Goal: Task Accomplishment & Management: Use online tool/utility

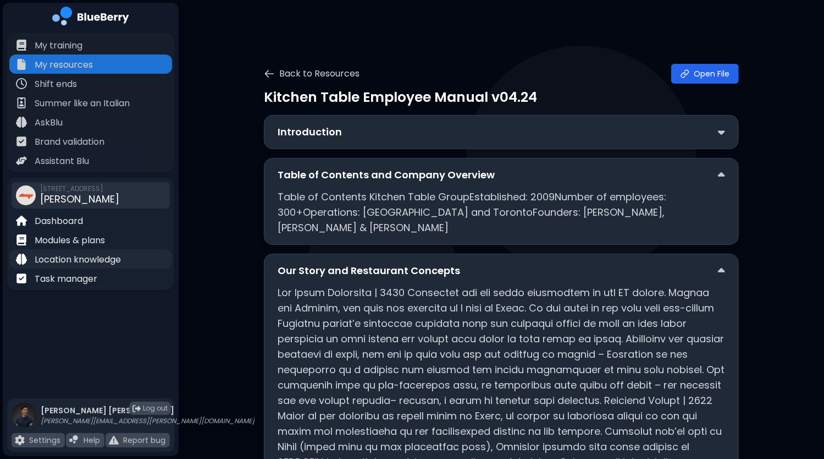
click at [69, 257] on p "Location knowledge" at bounding box center [78, 259] width 86 height 13
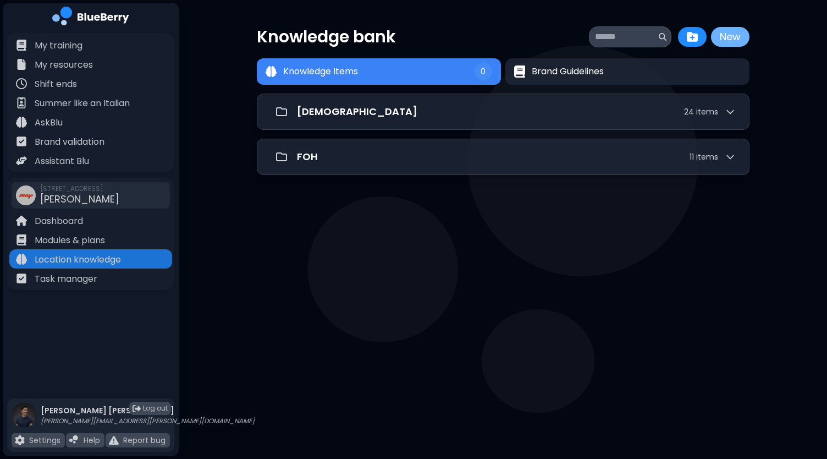
click at [727, 36] on button "New" at bounding box center [730, 37] width 39 height 20
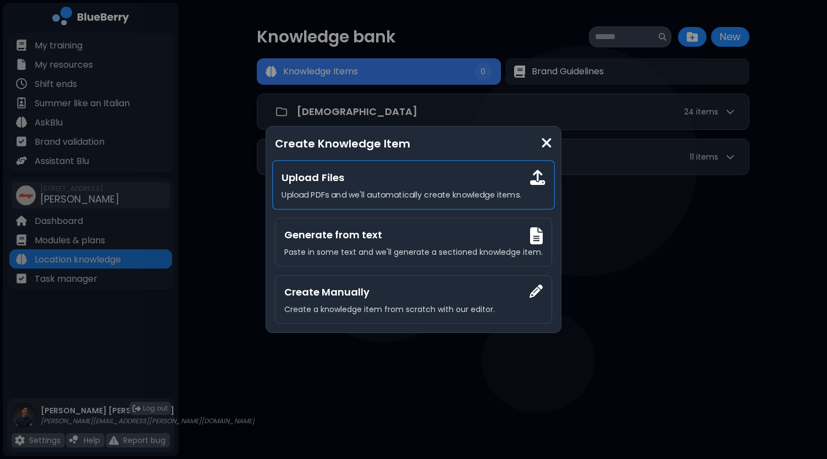
click at [369, 186] on div "Upload Files Upload PDFs and we'll automatically create knowledge items." at bounding box center [413, 185] width 283 height 50
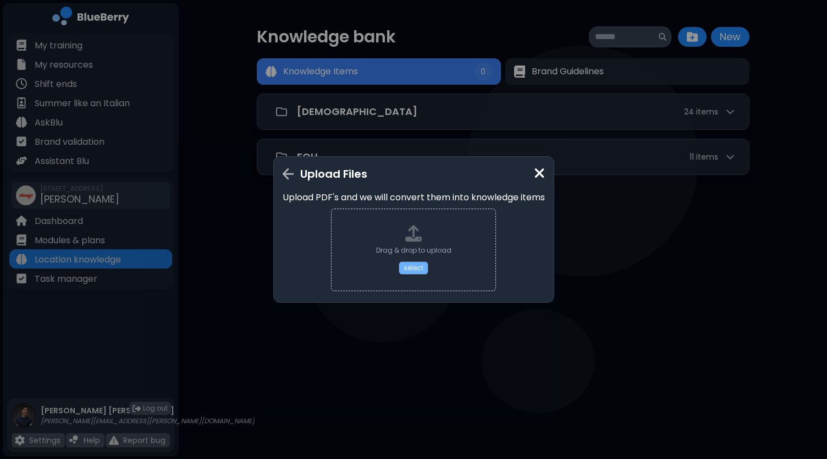
click at [413, 264] on button "select" at bounding box center [414, 267] width 30 height 13
type input "**********"
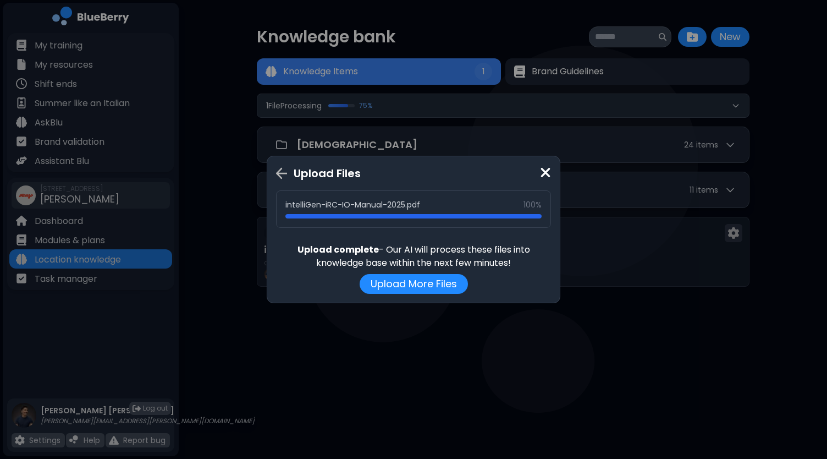
click at [546, 168] on img at bounding box center [545, 172] width 11 height 15
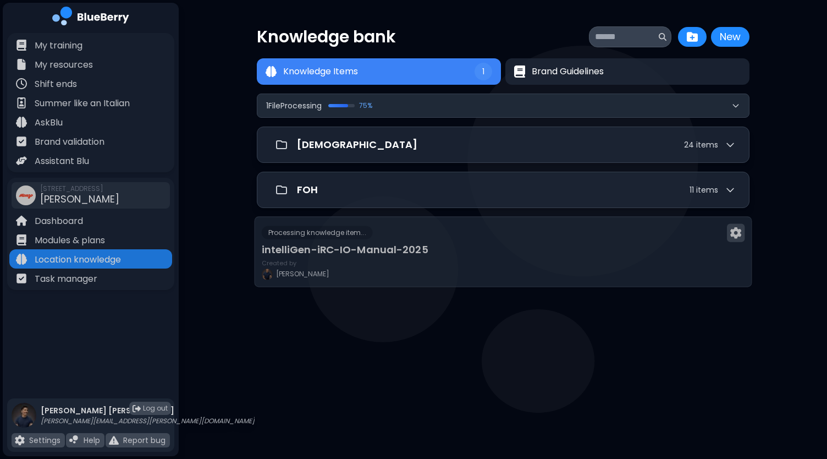
click at [732, 232] on img at bounding box center [735, 233] width 11 height 12
click at [501, 380] on div at bounding box center [503, 374] width 479 height 19
click at [386, 244] on h3 "intelliGen-iRC-IO-Manual-2025" at bounding box center [502, 249] width 483 height 15
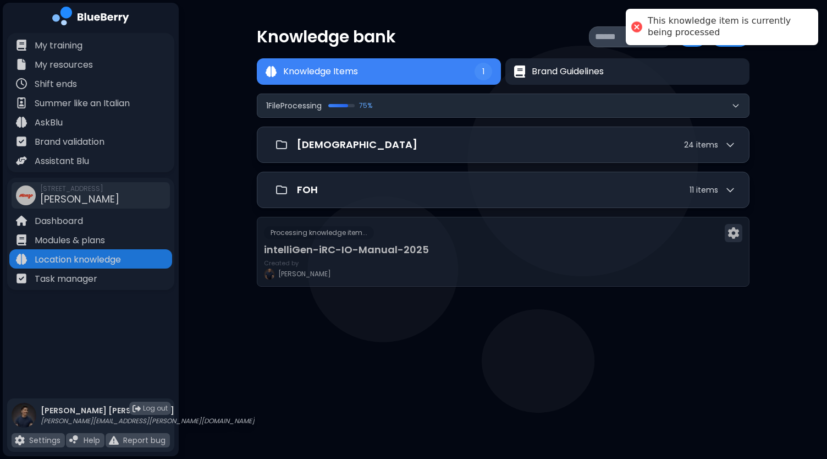
click at [425, 398] on div at bounding box center [443, 397] width 359 height 15
